Goal: Information Seeking & Learning: Understand process/instructions

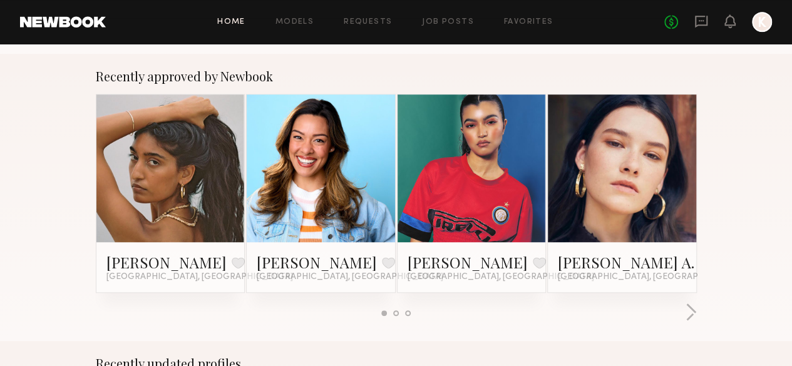
scroll to position [1838, 0]
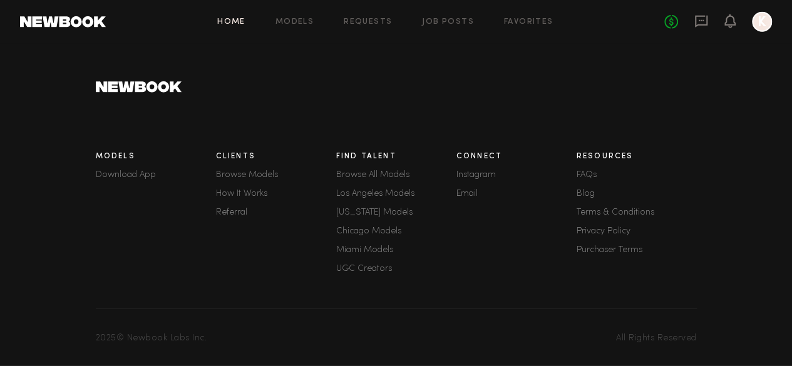
click at [224, 209] on link "Referral" at bounding box center [276, 213] width 120 height 9
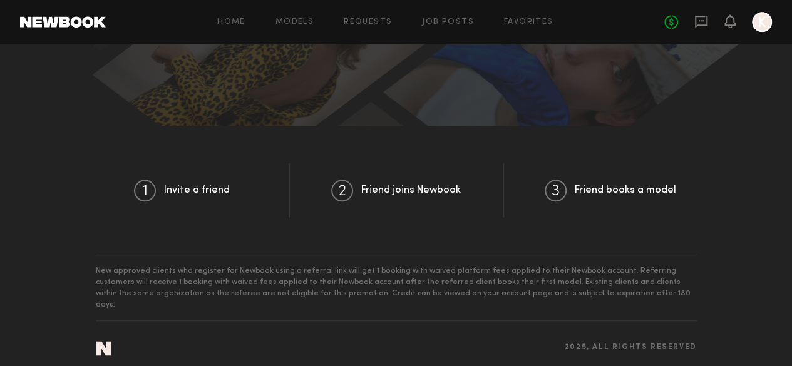
scroll to position [490, 0]
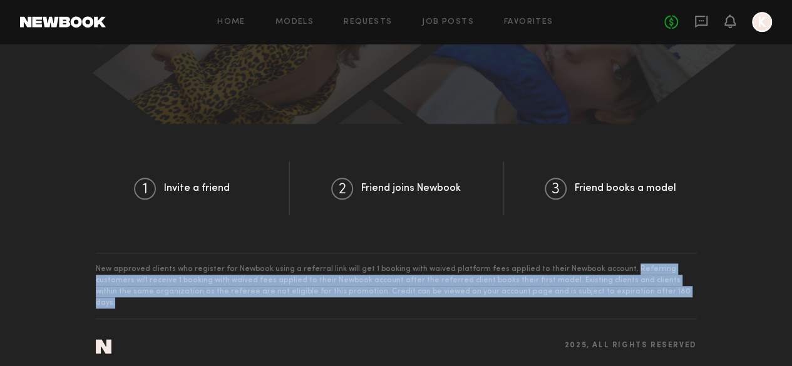
drag, startPoint x: 607, startPoint y: 277, endPoint x: 482, endPoint y: 296, distance: 126.0
click at [482, 296] on section "New approved clients who register for Newbook using a referral link will get 1 …" at bounding box center [396, 286] width 601 height 66
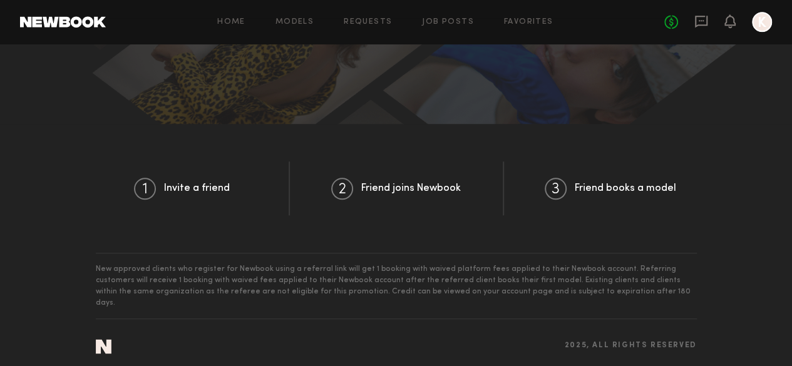
click at [178, 274] on section "New approved clients who register for Newbook using a referral link will get 1 …" at bounding box center [396, 286] width 601 height 66
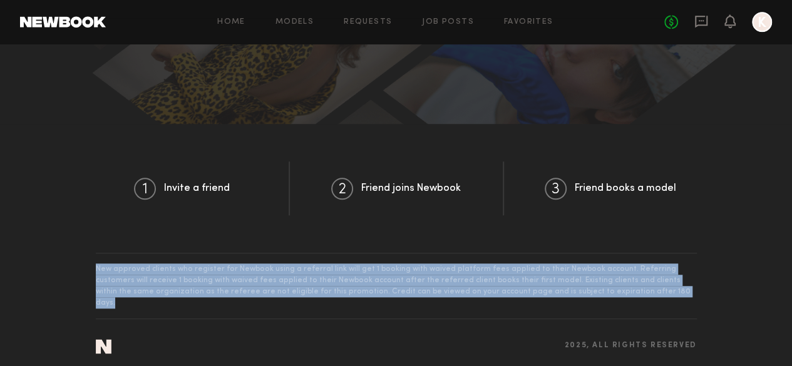
drag, startPoint x: 76, startPoint y: 276, endPoint x: 492, endPoint y: 304, distance: 416.2
click at [492, 304] on section "New approved clients who register for Newbook using a referral link will get 1 …" at bounding box center [396, 286] width 601 height 66
copy section "New approved clients who register for Newbook using a referral link will get 1 …"
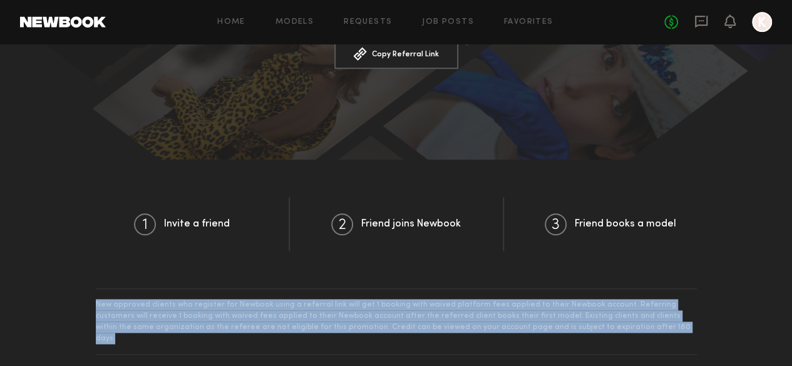
scroll to position [446, 0]
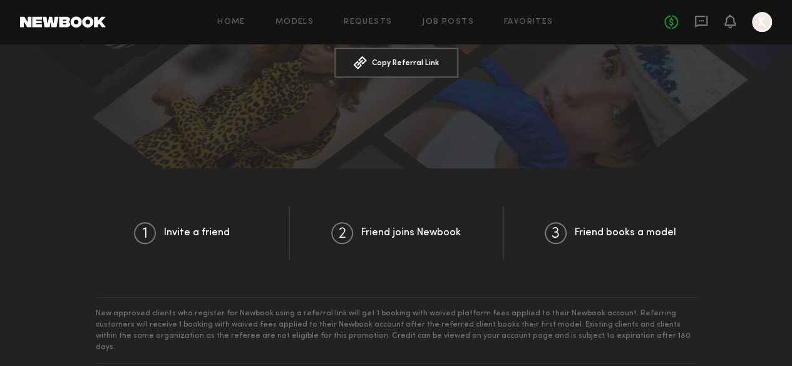
drag, startPoint x: 634, startPoint y: 237, endPoint x: 458, endPoint y: 245, distance: 176.2
click at [629, 237] on div "Friend books a model" at bounding box center [610, 233] width 213 height 54
drag, startPoint x: 402, startPoint y: 222, endPoint x: 288, endPoint y: 230, distance: 114.3
click at [399, 221] on div "Friend joins Newbook" at bounding box center [397, 233] width 214 height 54
drag, startPoint x: 188, startPoint y: 229, endPoint x: 613, endPoint y: 208, distance: 425.8
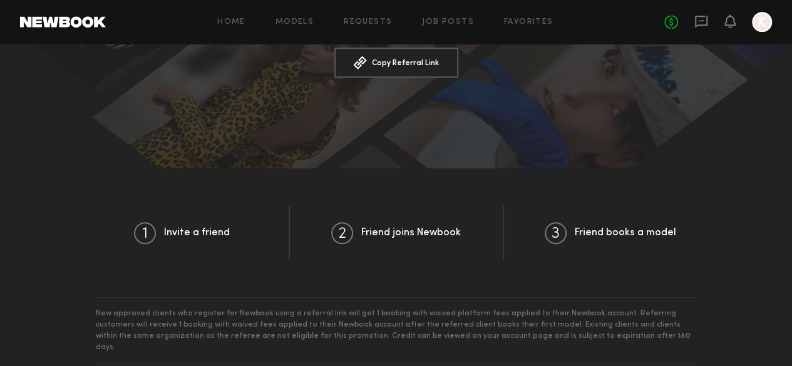
click at [204, 233] on div "Invite a friend" at bounding box center [183, 233] width 214 height 54
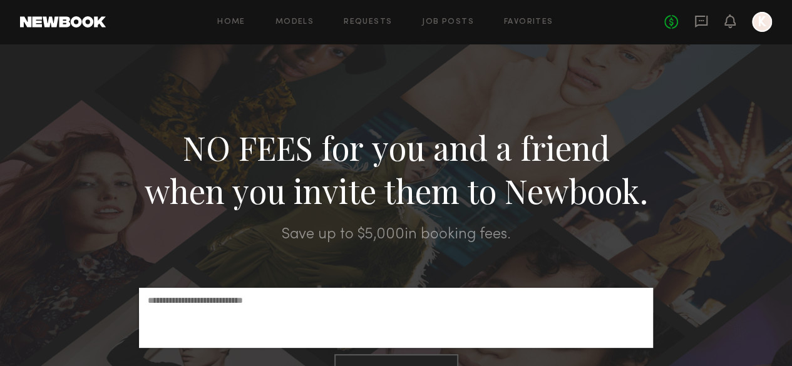
scroll to position [0, 0]
drag, startPoint x: 229, startPoint y: 158, endPoint x: 517, endPoint y: 237, distance: 298.1
click at [517, 237] on div "NO FEES for you and a friend when you invite them to Newbook. Save up to $ 5,00…" at bounding box center [396, 329] width 792 height 571
copy div "NO FEES for you and a friend when you invite them to Newbook. Save up to $ 5,00…"
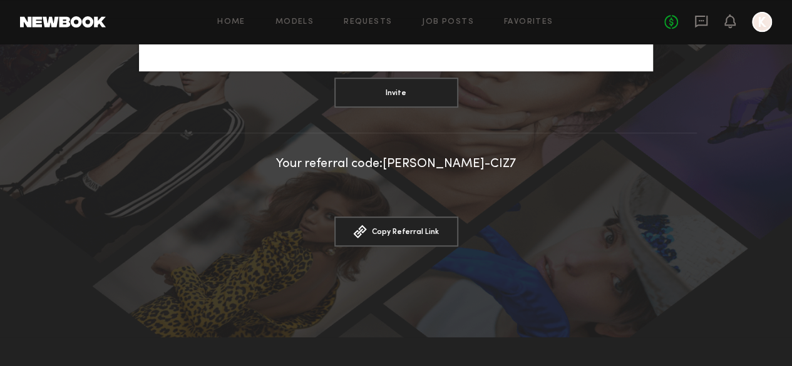
scroll to position [276, 0]
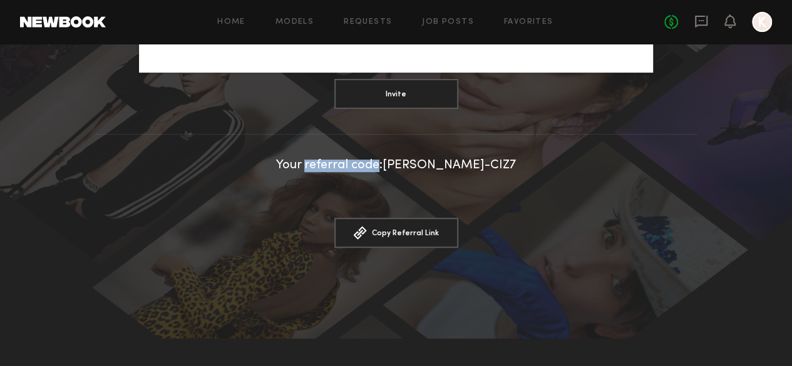
drag, startPoint x: 415, startPoint y: 172, endPoint x: 344, endPoint y: 165, distance: 71.7
click at [344, 165] on div "Your referral code: [PERSON_NAME]-CIZ7" at bounding box center [396, 166] width 792 height 13
click at [343, 170] on div "Your referral code: [PERSON_NAME]-CIZ7" at bounding box center [396, 166] width 792 height 13
click at [342, 170] on div "Your referral code: [PERSON_NAME]-CIZ7" at bounding box center [396, 166] width 792 height 13
click at [338, 168] on div "Your referral code: [PERSON_NAME]-CIZ7" at bounding box center [396, 166] width 792 height 13
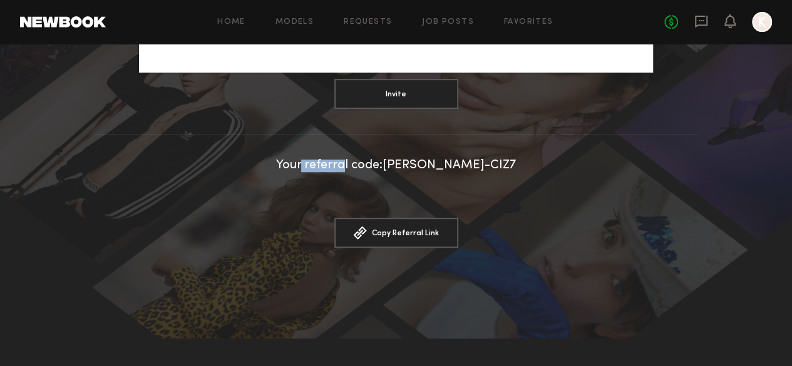
drag, startPoint x: 339, startPoint y: 170, endPoint x: 383, endPoint y: 166, distance: 44.0
click at [383, 166] on div "Your referral code: [PERSON_NAME]-CIZ7" at bounding box center [396, 166] width 792 height 13
copy div "referra"
click at [717, 158] on div at bounding box center [396, 53] width 792 height 571
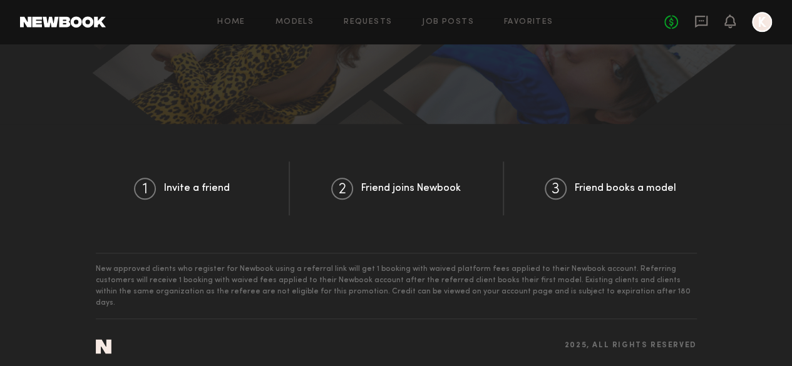
scroll to position [0, 0]
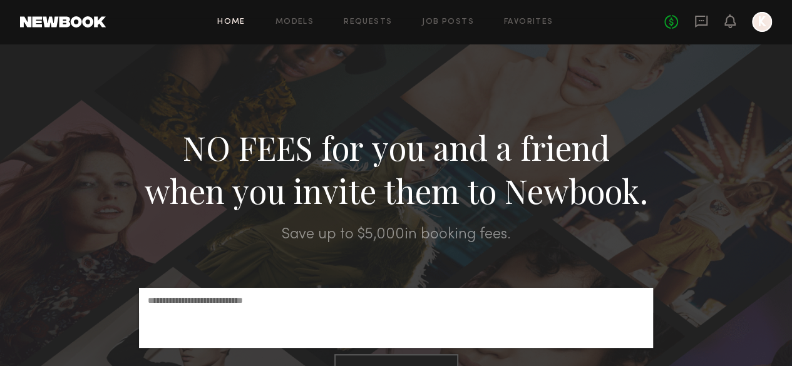
click at [225, 20] on link "Home" at bounding box center [231, 22] width 28 height 8
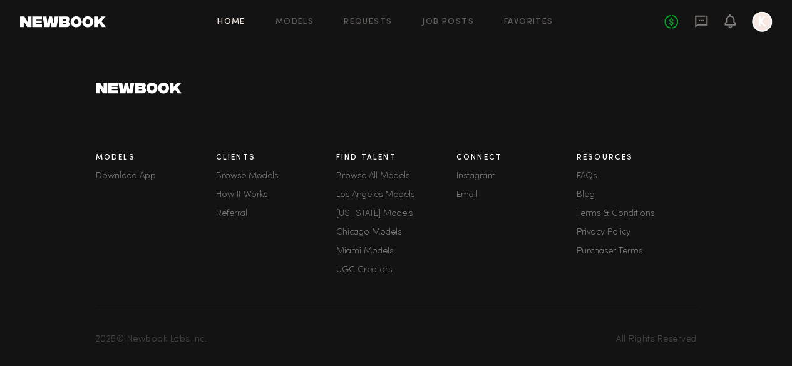
scroll to position [1838, 0]
click at [242, 190] on link "How It Works" at bounding box center [276, 194] width 120 height 9
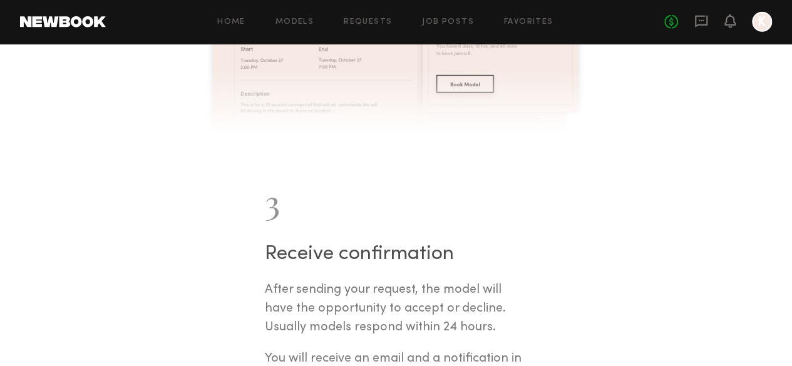
scroll to position [1758, 0]
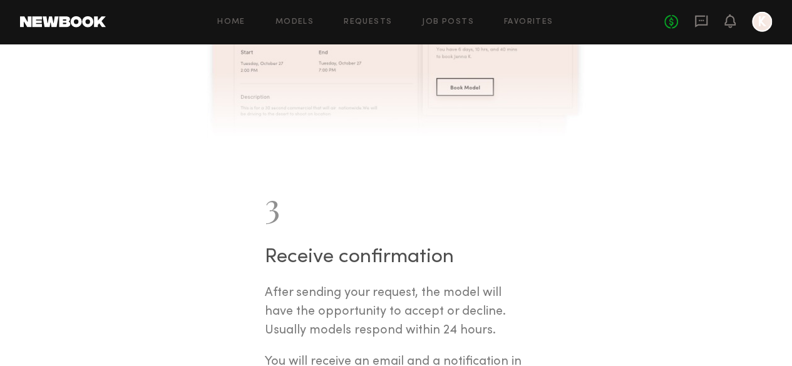
drag, startPoint x: 50, startPoint y: 94, endPoint x: 418, endPoint y: 101, distance: 368.4
copy h2 "Frequently asked questions"
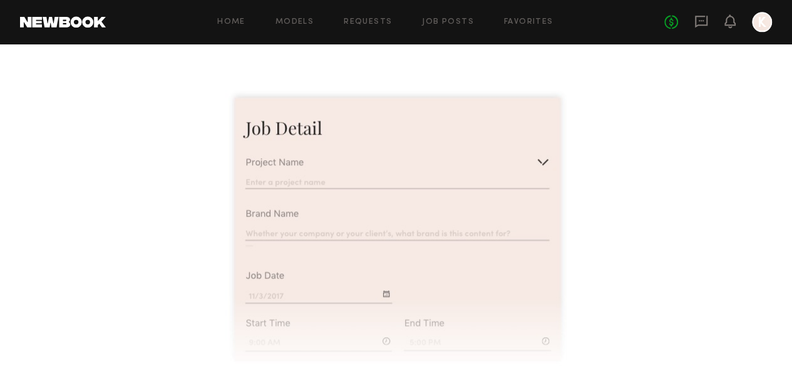
scroll to position [1207, 0]
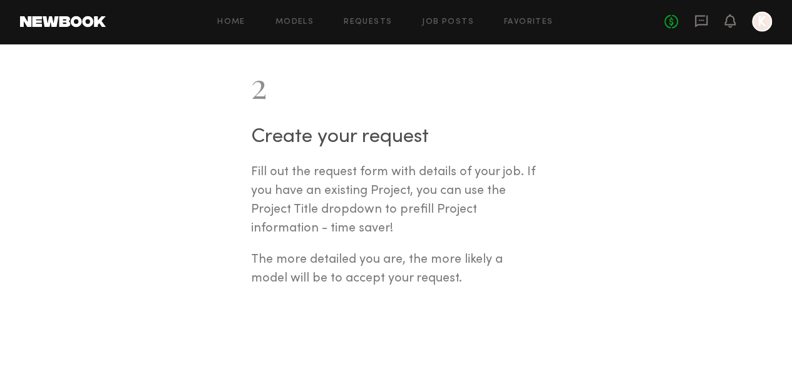
drag, startPoint x: 105, startPoint y: 21, endPoint x: 42, endPoint y: 27, distance: 63.5
click at [46, 22] on header "Home Models Requests Job Posts Favorites Sign Out No fees up to $5,000 K" at bounding box center [396, 22] width 792 height 44
